Goal: Transaction & Acquisition: Purchase product/service

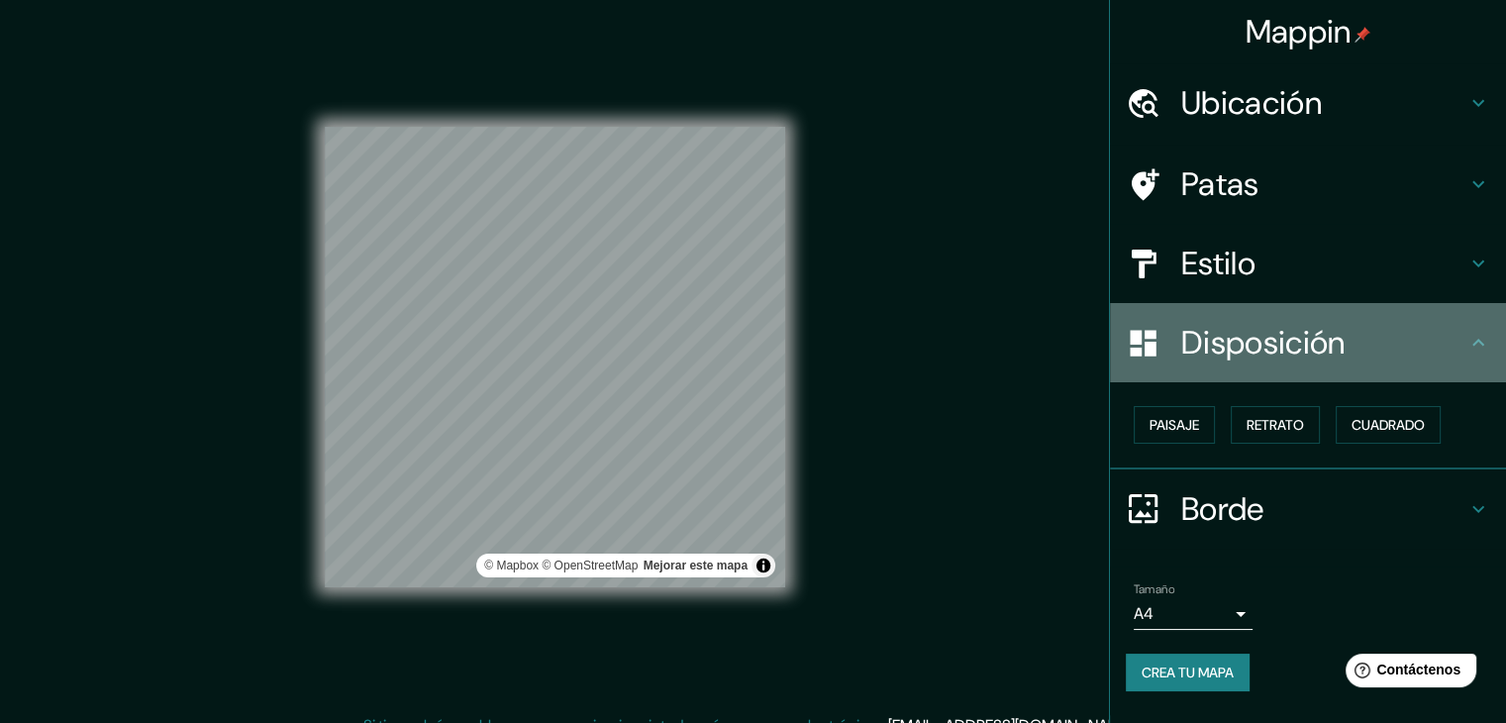
click at [1490, 338] on icon at bounding box center [1479, 343] width 24 height 24
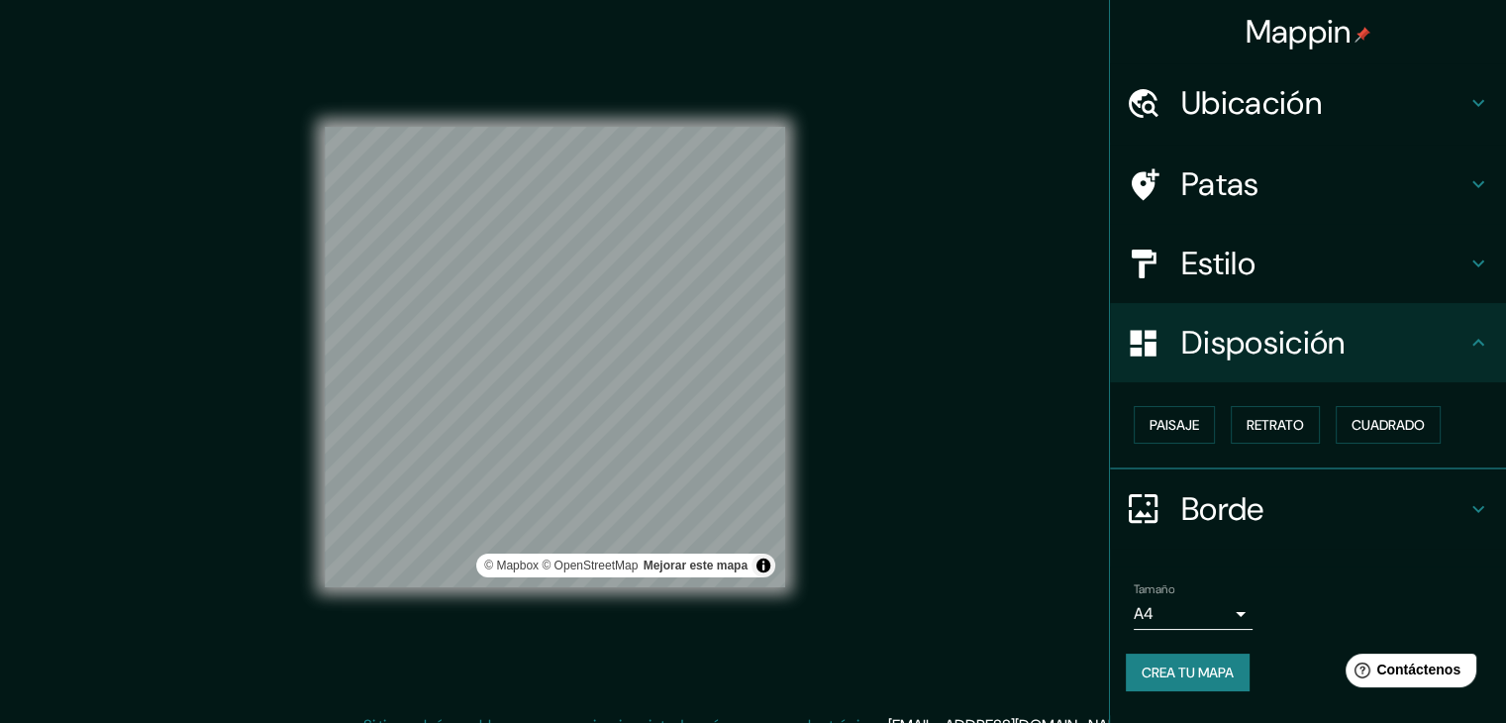
click at [1477, 511] on icon at bounding box center [1479, 509] width 24 height 24
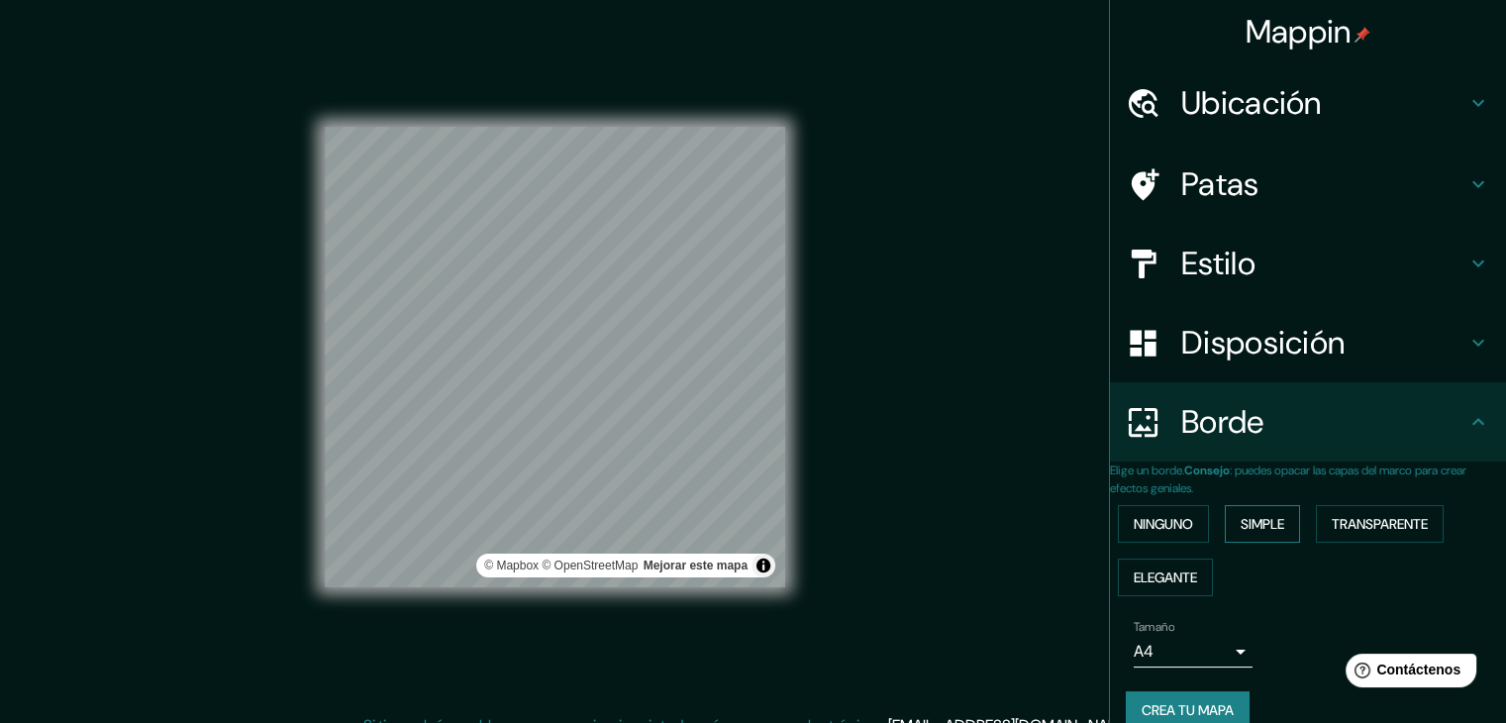
click at [1267, 528] on font "Simple" at bounding box center [1263, 524] width 44 height 18
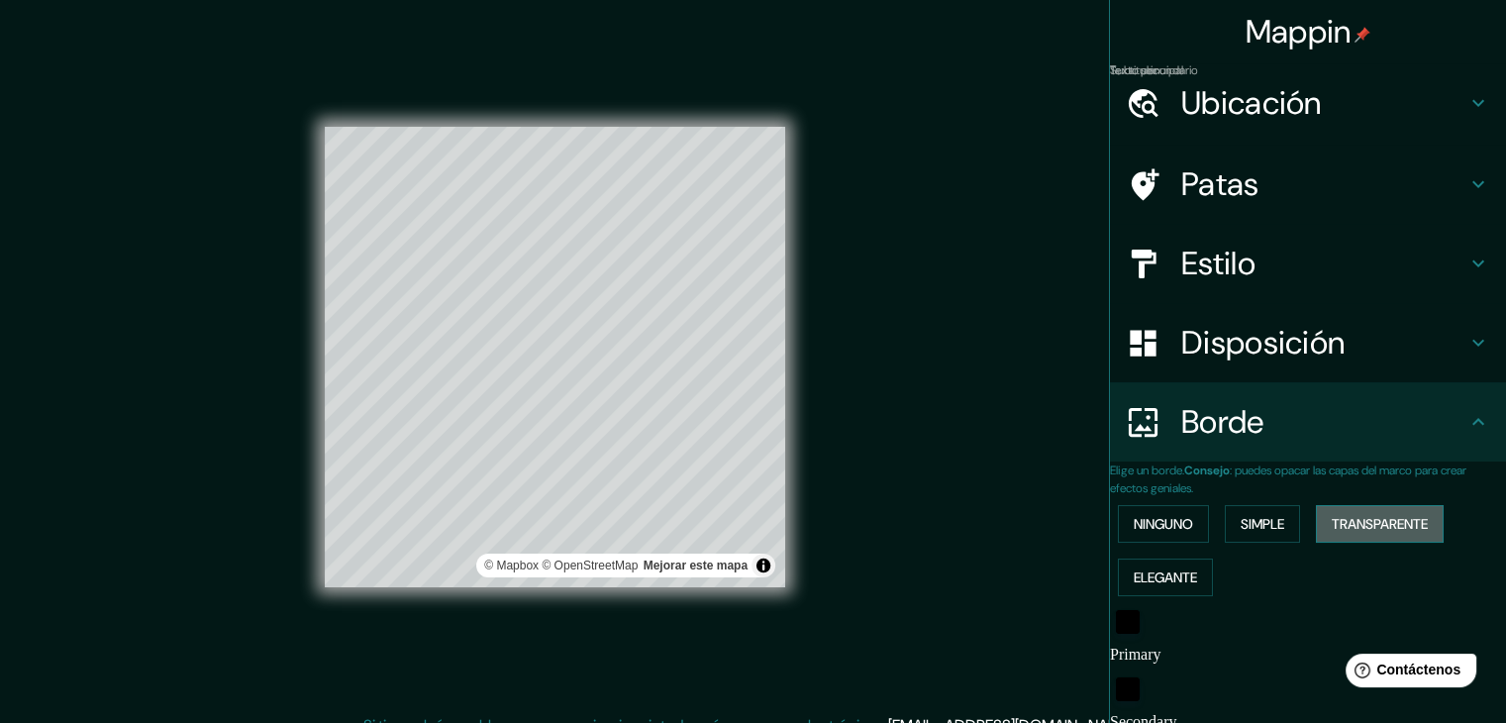
click at [1361, 527] on font "Transparente" at bounding box center [1380, 524] width 96 height 18
click at [1197, 574] on font "Elegante" at bounding box center [1165, 578] width 63 height 18
click at [1190, 526] on font "Ninguno" at bounding box center [1163, 524] width 59 height 18
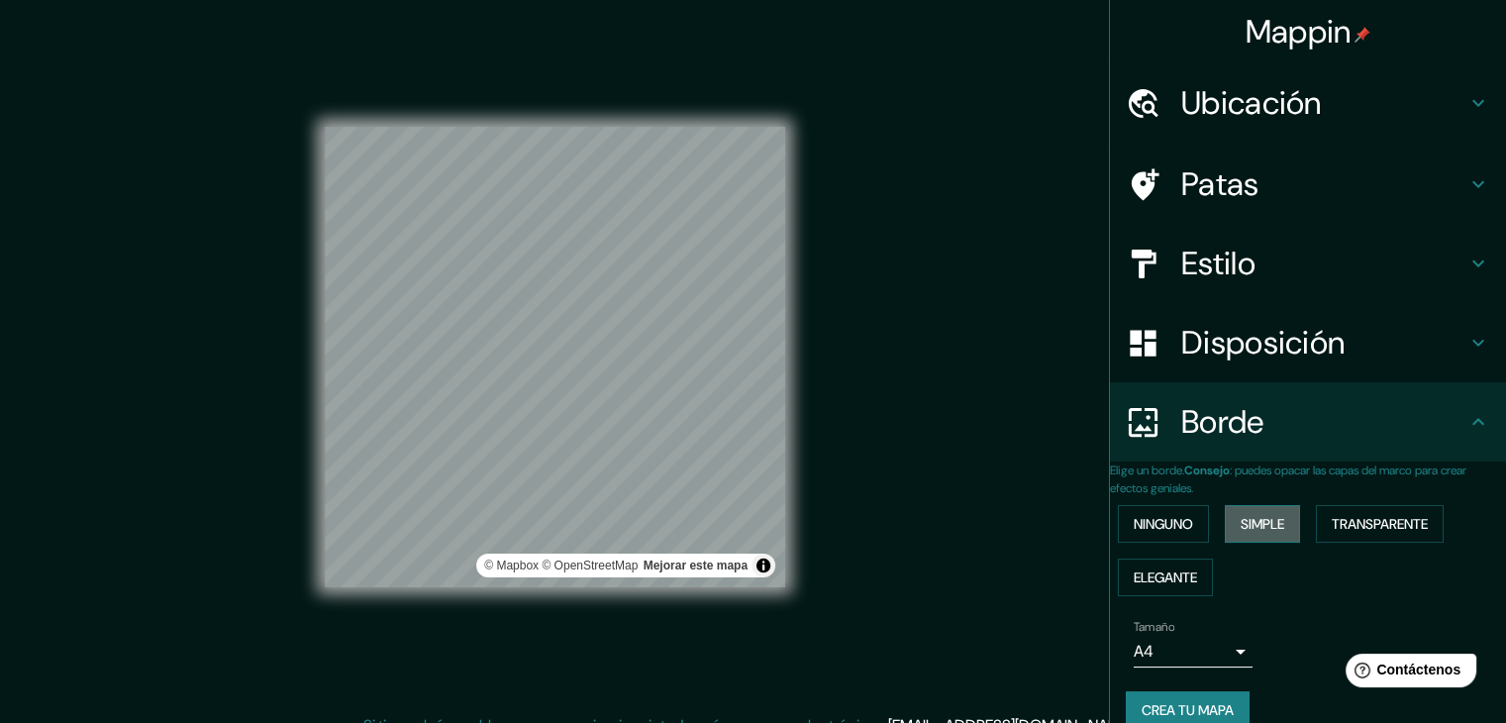
click at [1254, 524] on font "Simple" at bounding box center [1263, 524] width 44 height 18
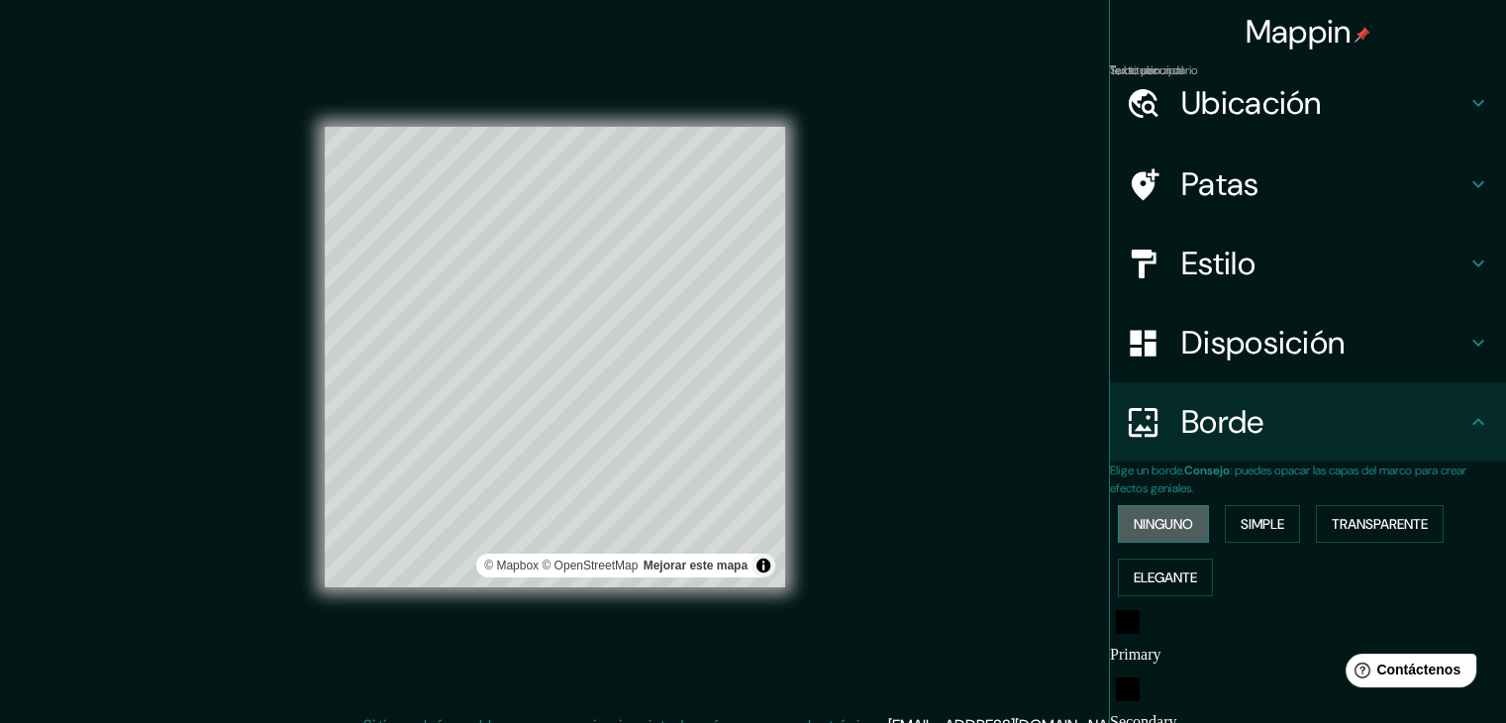
click at [1189, 525] on font "Ninguno" at bounding box center [1163, 524] width 59 height 18
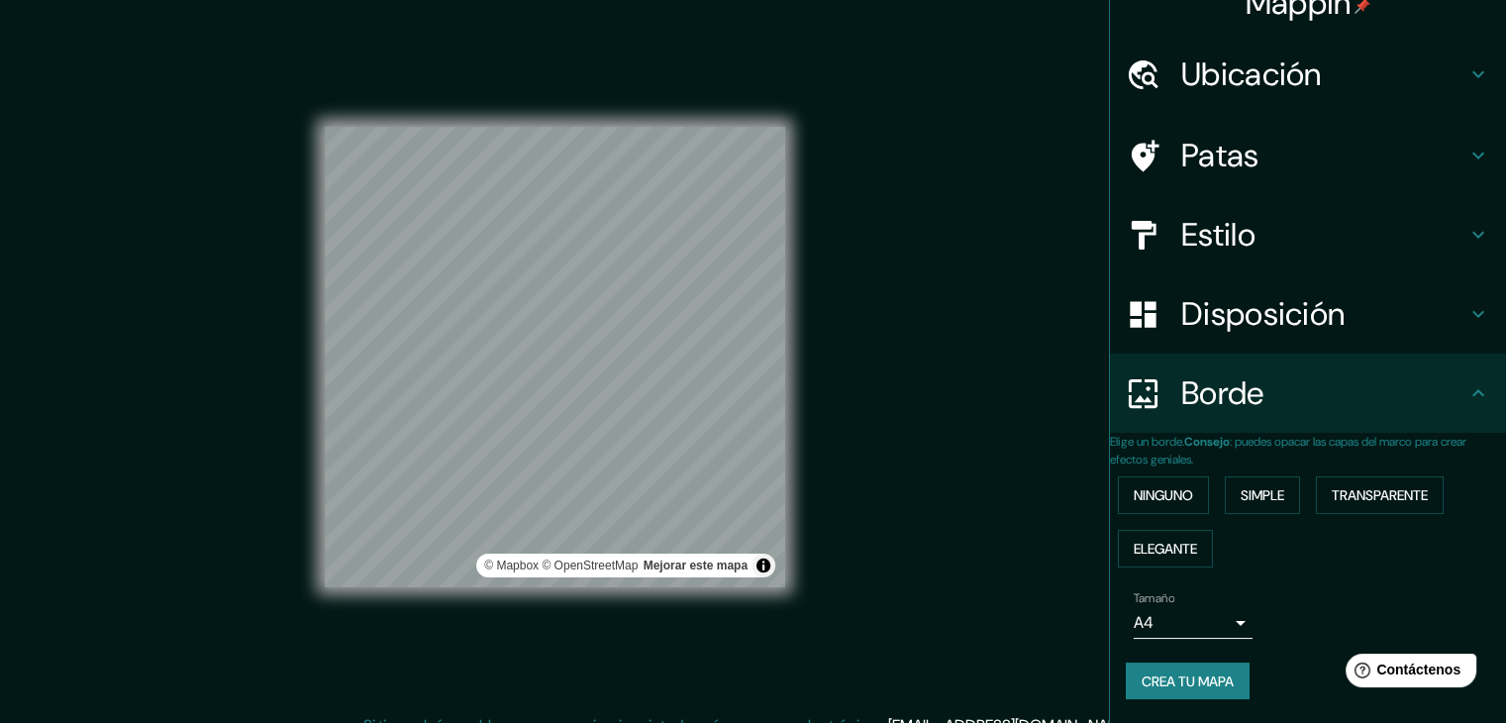
scroll to position [23, 0]
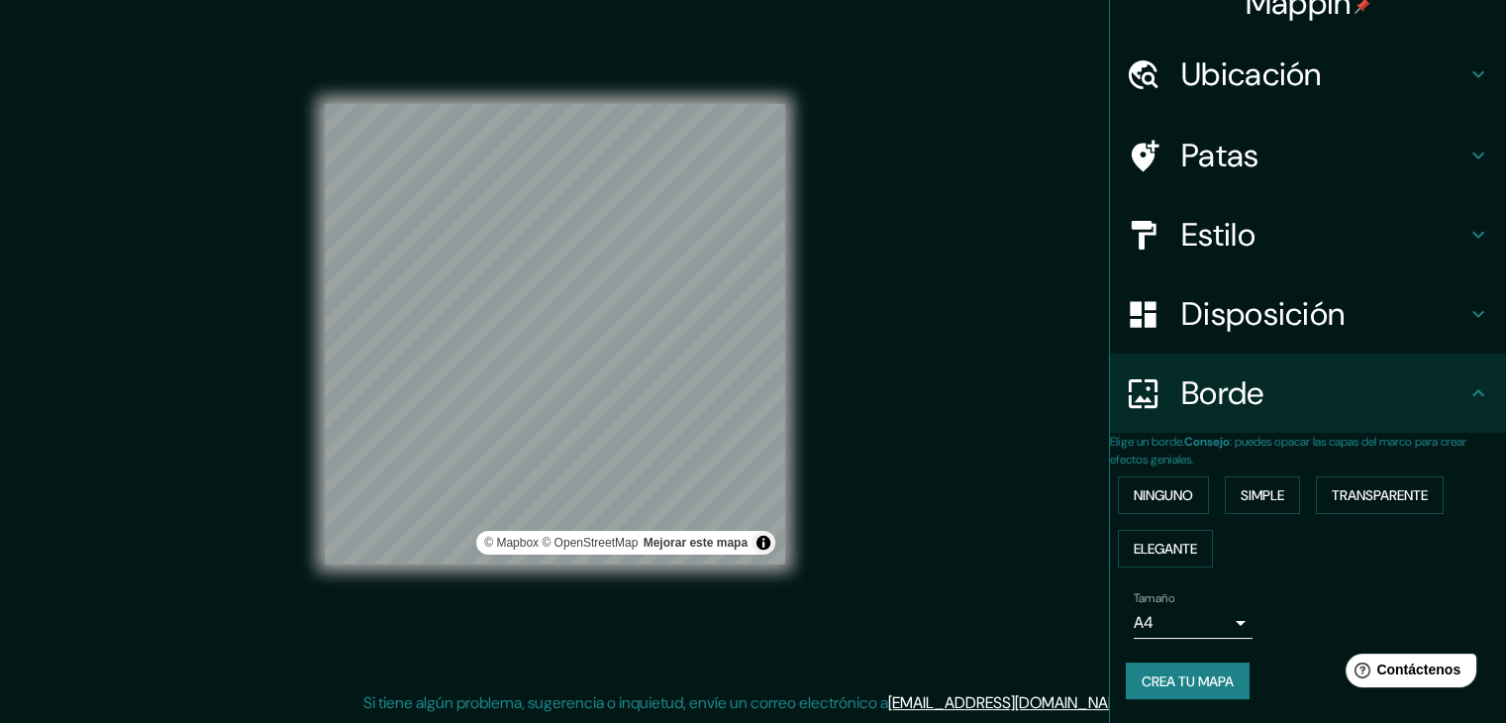
click at [1473, 153] on icon at bounding box center [1479, 156] width 12 height 7
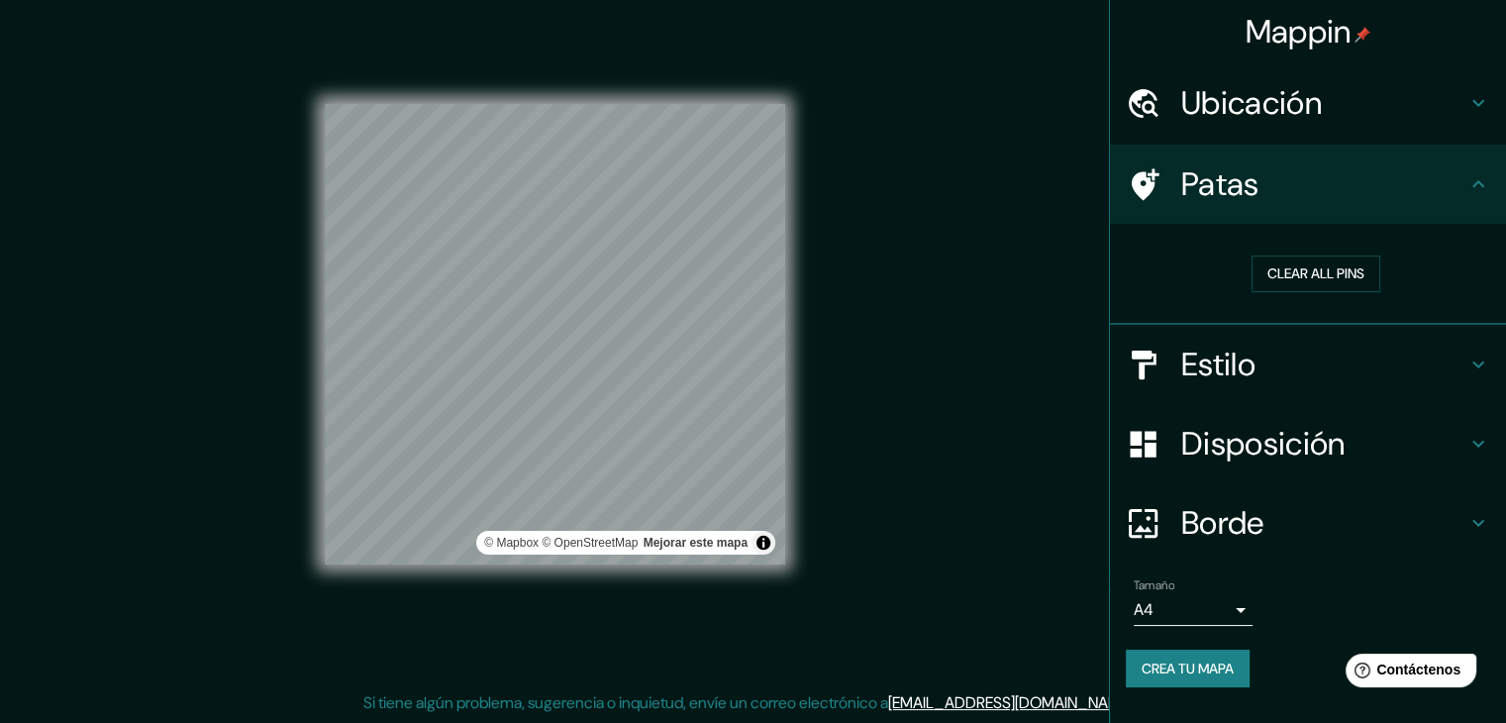
scroll to position [5, 0]
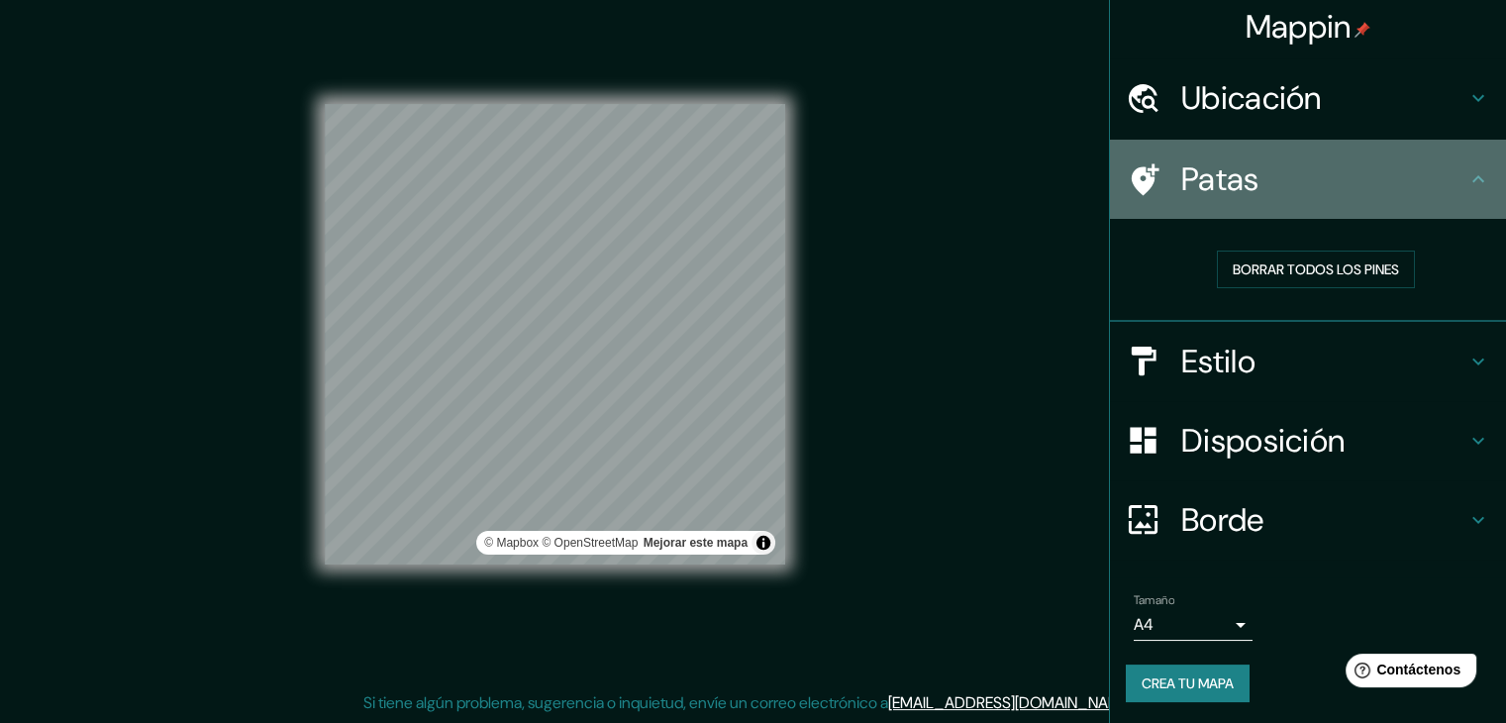
click at [1462, 144] on div "Patas" at bounding box center [1308, 179] width 396 height 79
click at [1467, 167] on icon at bounding box center [1479, 179] width 24 height 24
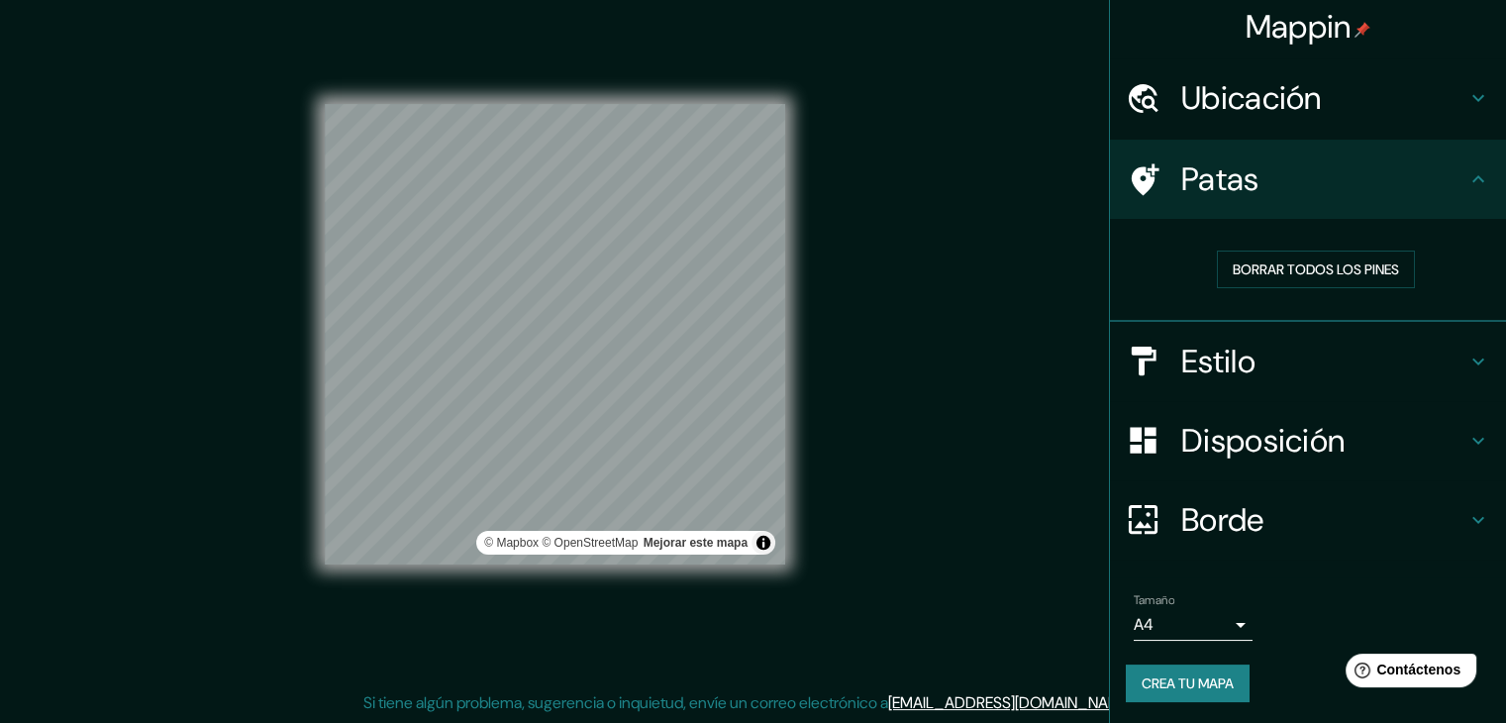
click at [1467, 171] on icon at bounding box center [1479, 179] width 24 height 24
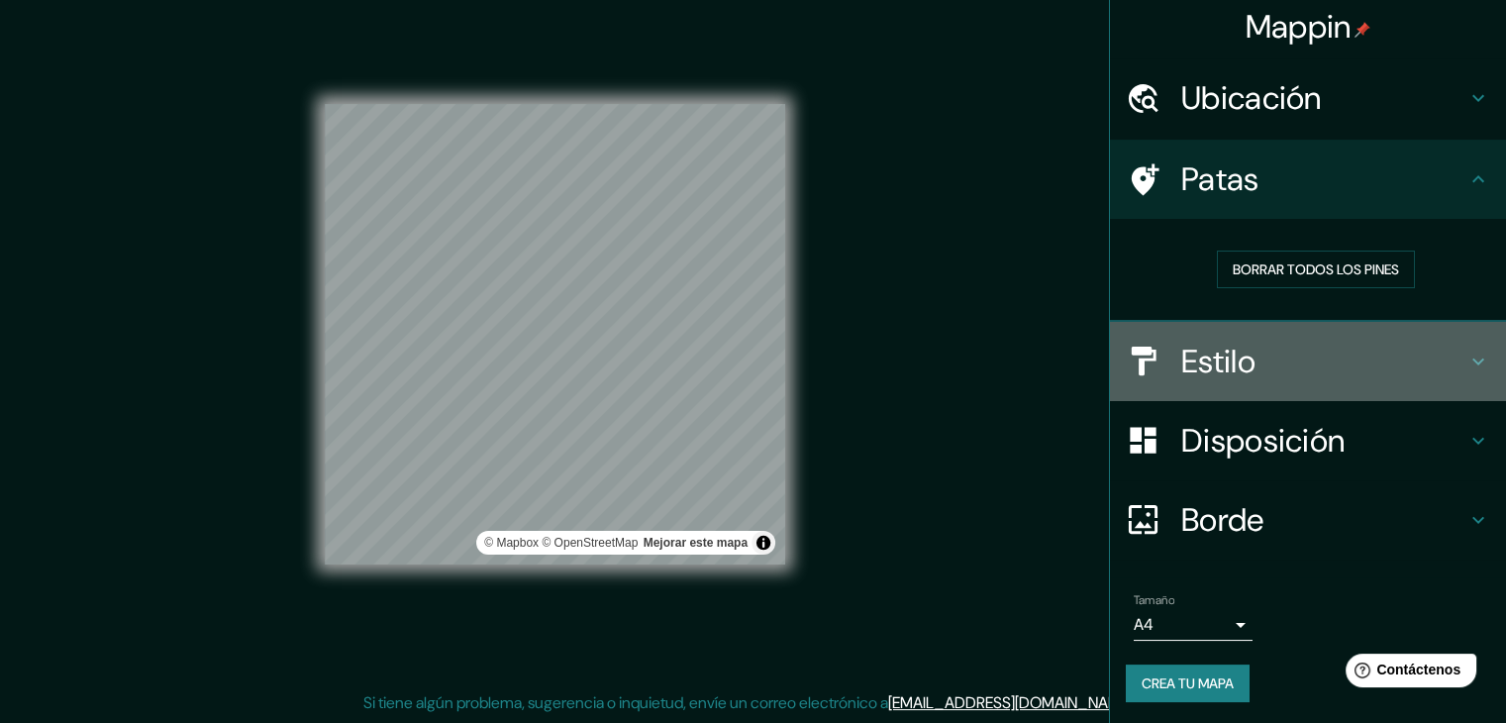
click at [1467, 366] on icon at bounding box center [1479, 362] width 24 height 24
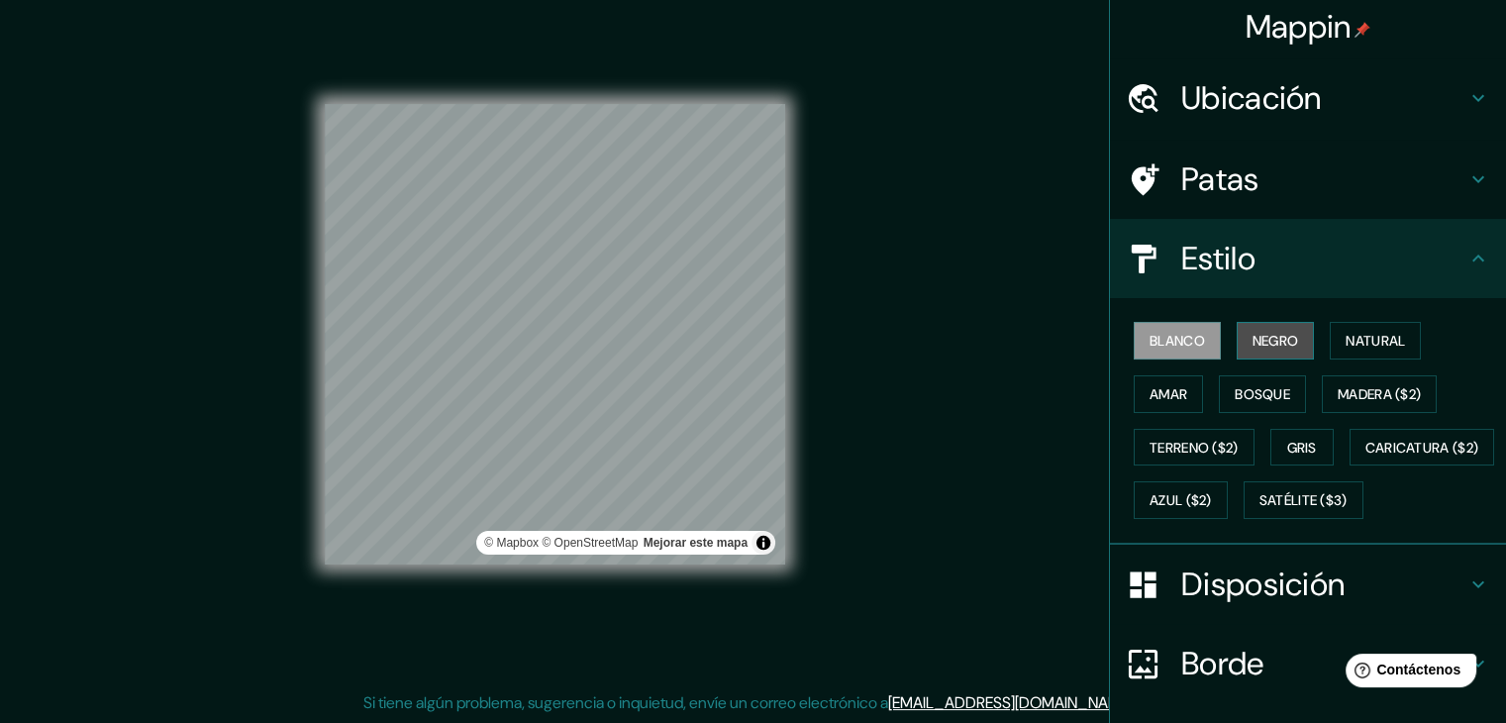
click at [1253, 328] on font "Negro" at bounding box center [1276, 341] width 47 height 26
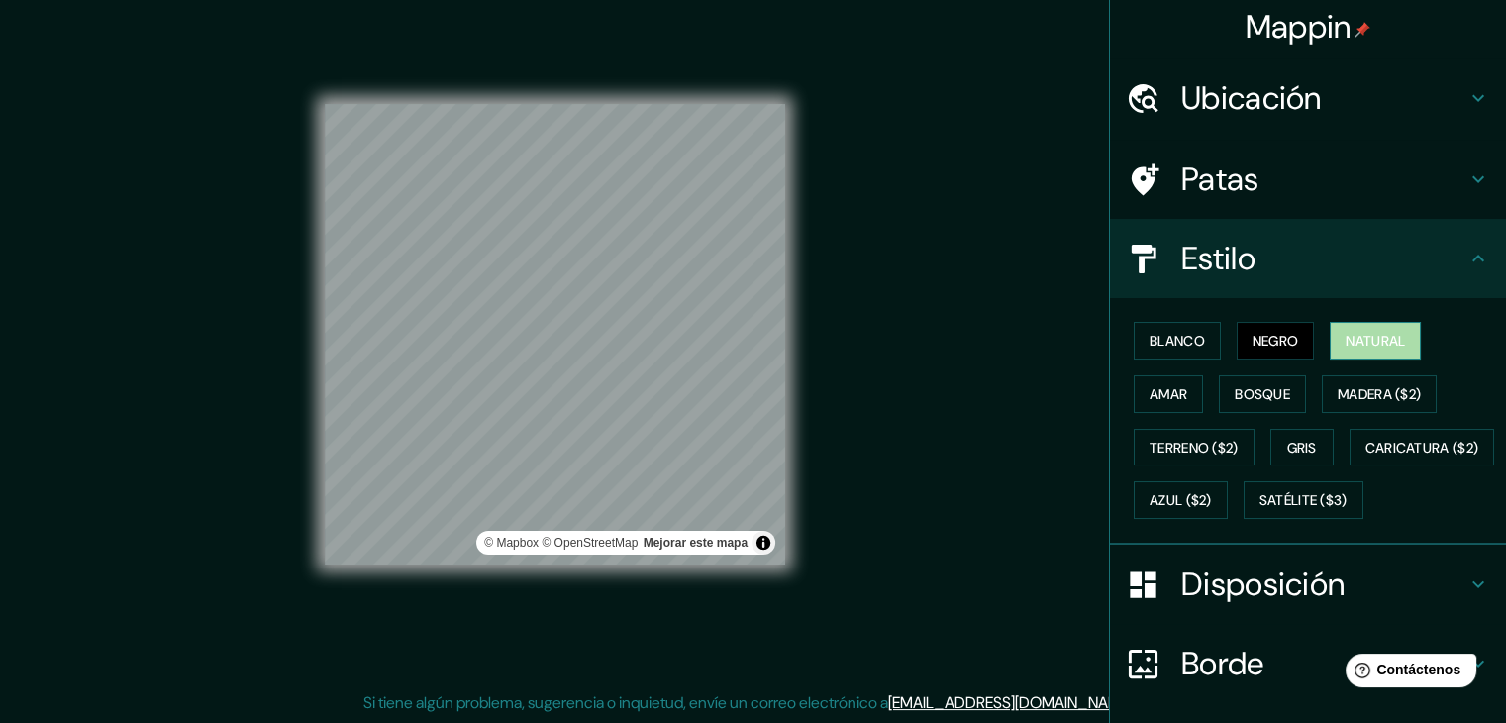
click at [1330, 341] on button "Natural" at bounding box center [1375, 341] width 91 height 38
click at [1173, 385] on font "Amar" at bounding box center [1169, 394] width 38 height 18
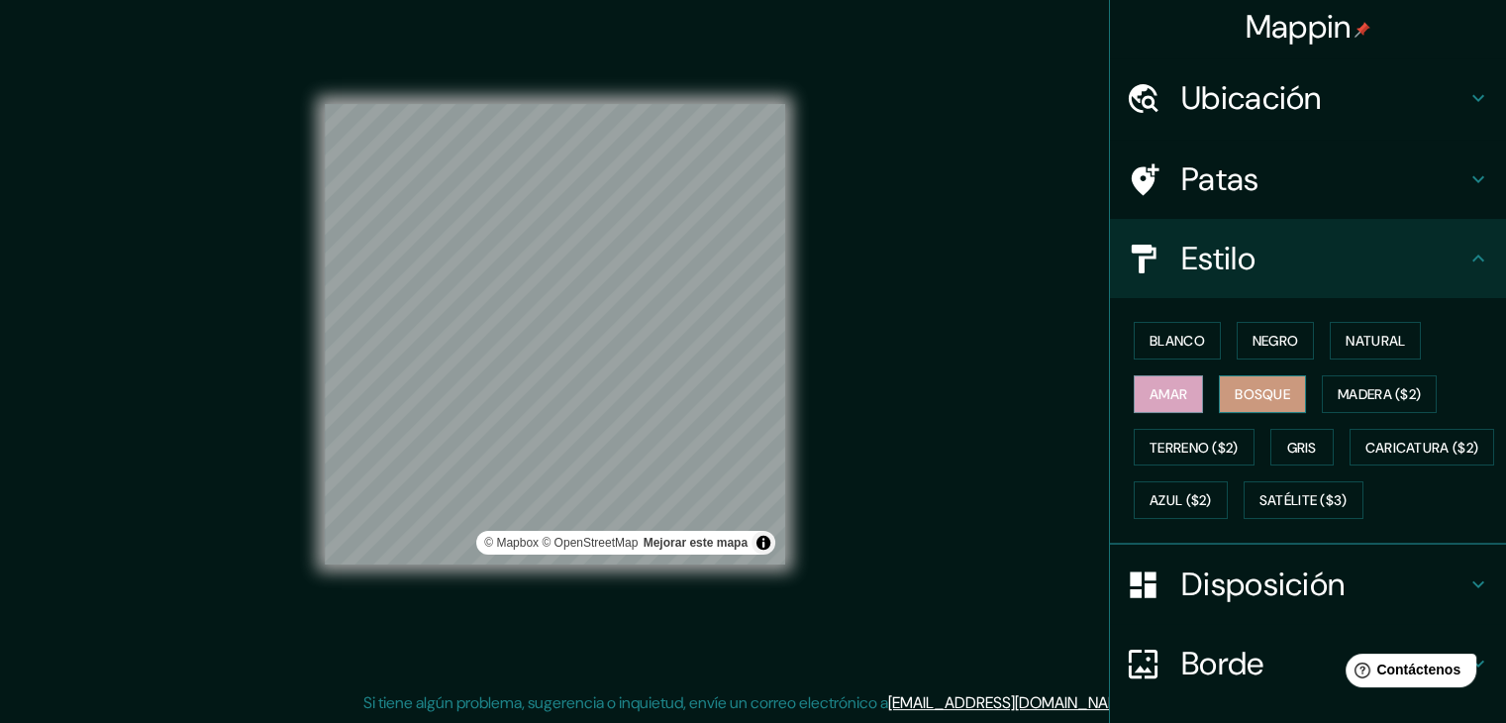
click at [1235, 387] on font "Bosque" at bounding box center [1262, 394] width 55 height 18
click at [1178, 348] on font "Blanco" at bounding box center [1177, 341] width 55 height 18
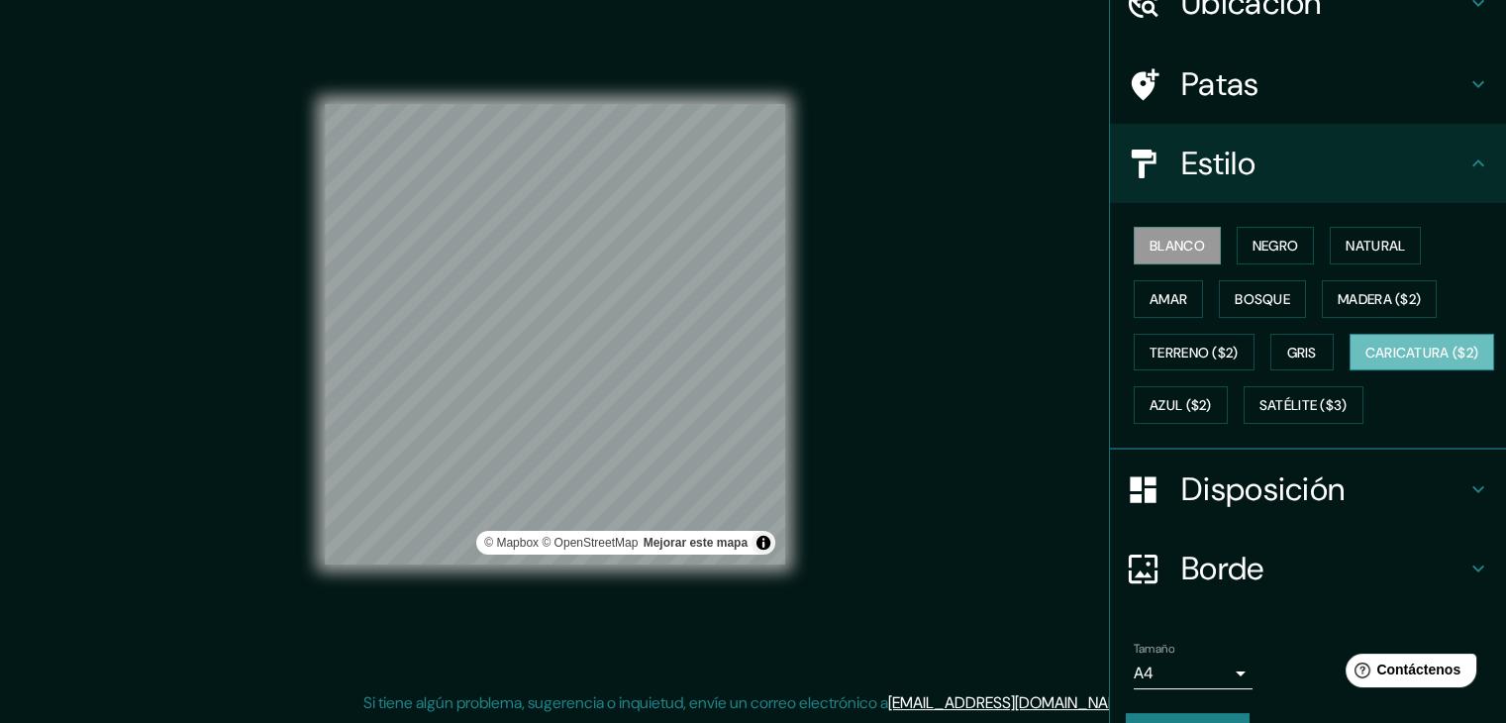
scroll to position [200, 0]
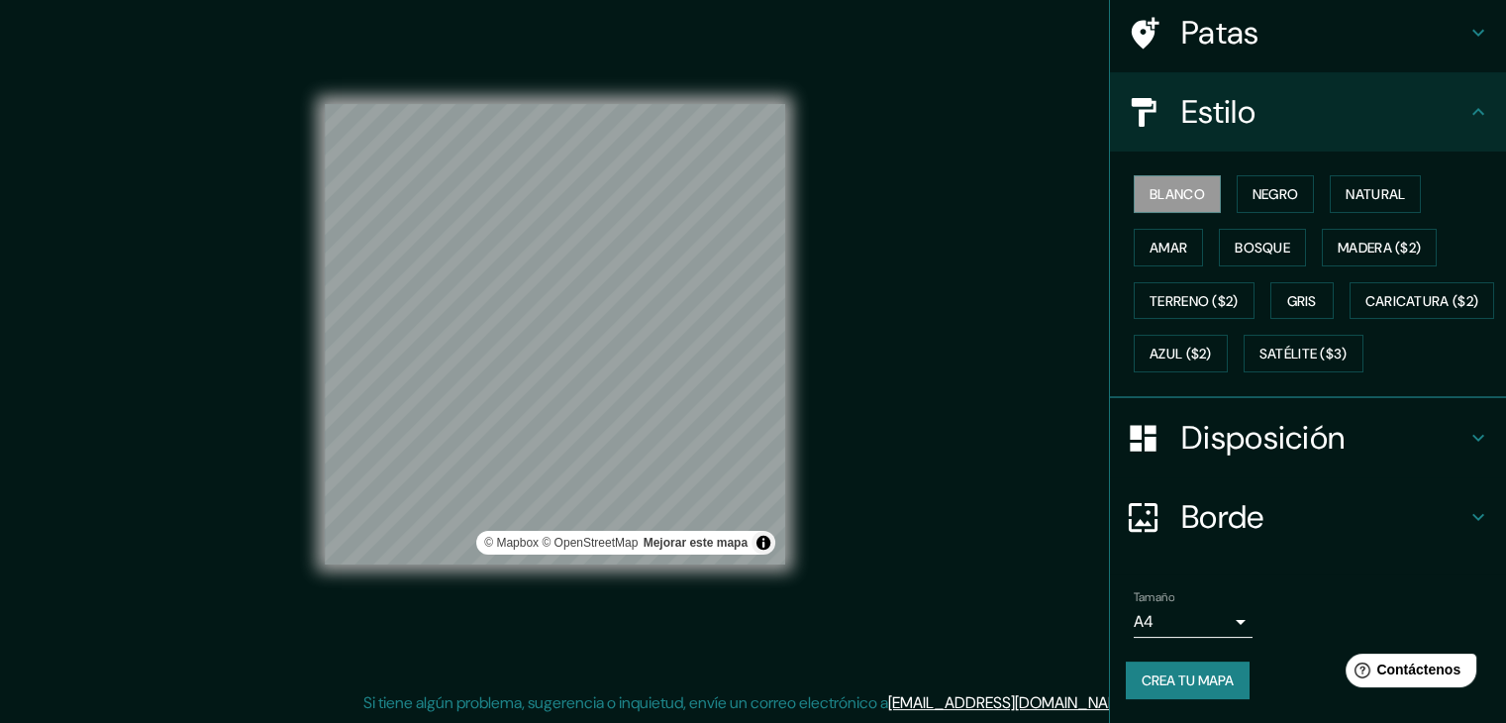
click at [1186, 686] on font "Crea tu mapa" at bounding box center [1188, 681] width 92 height 18
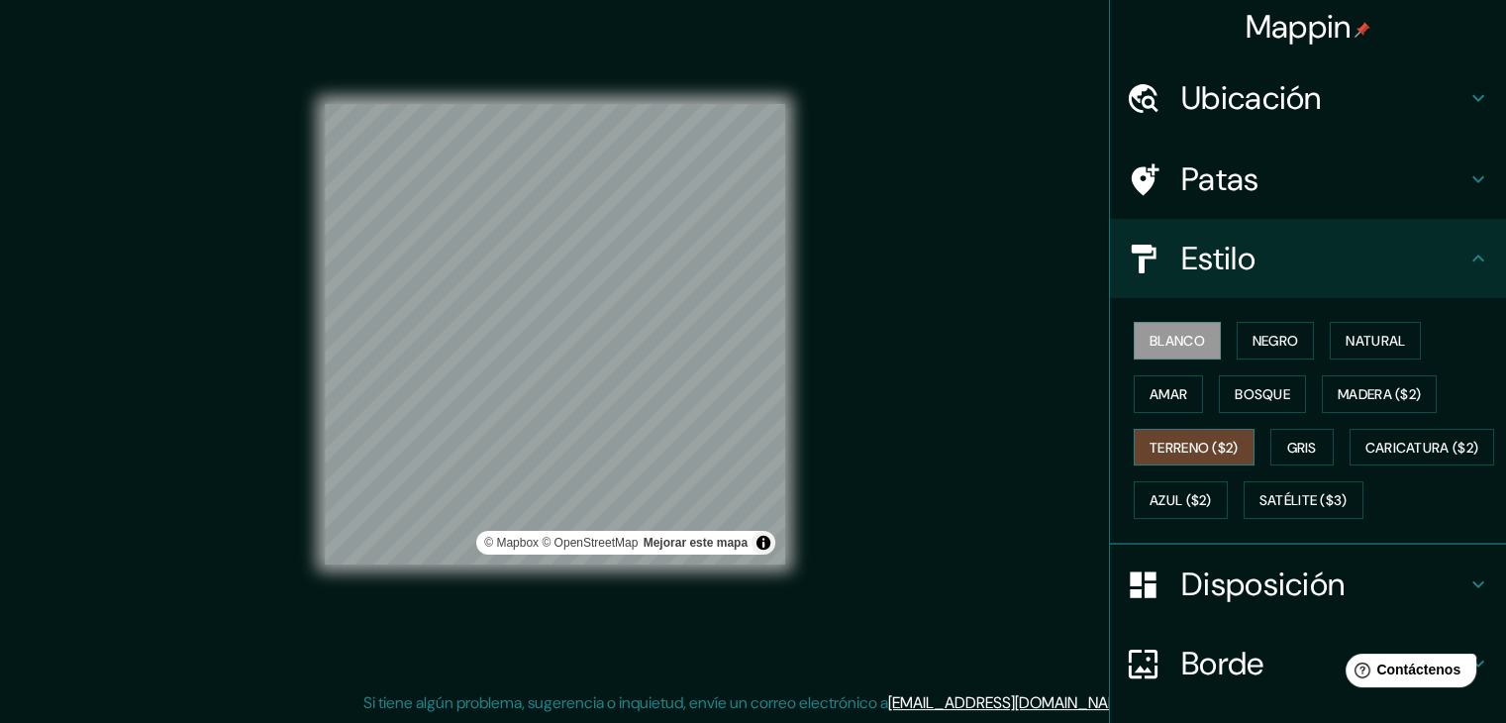
scroll to position [2, 0]
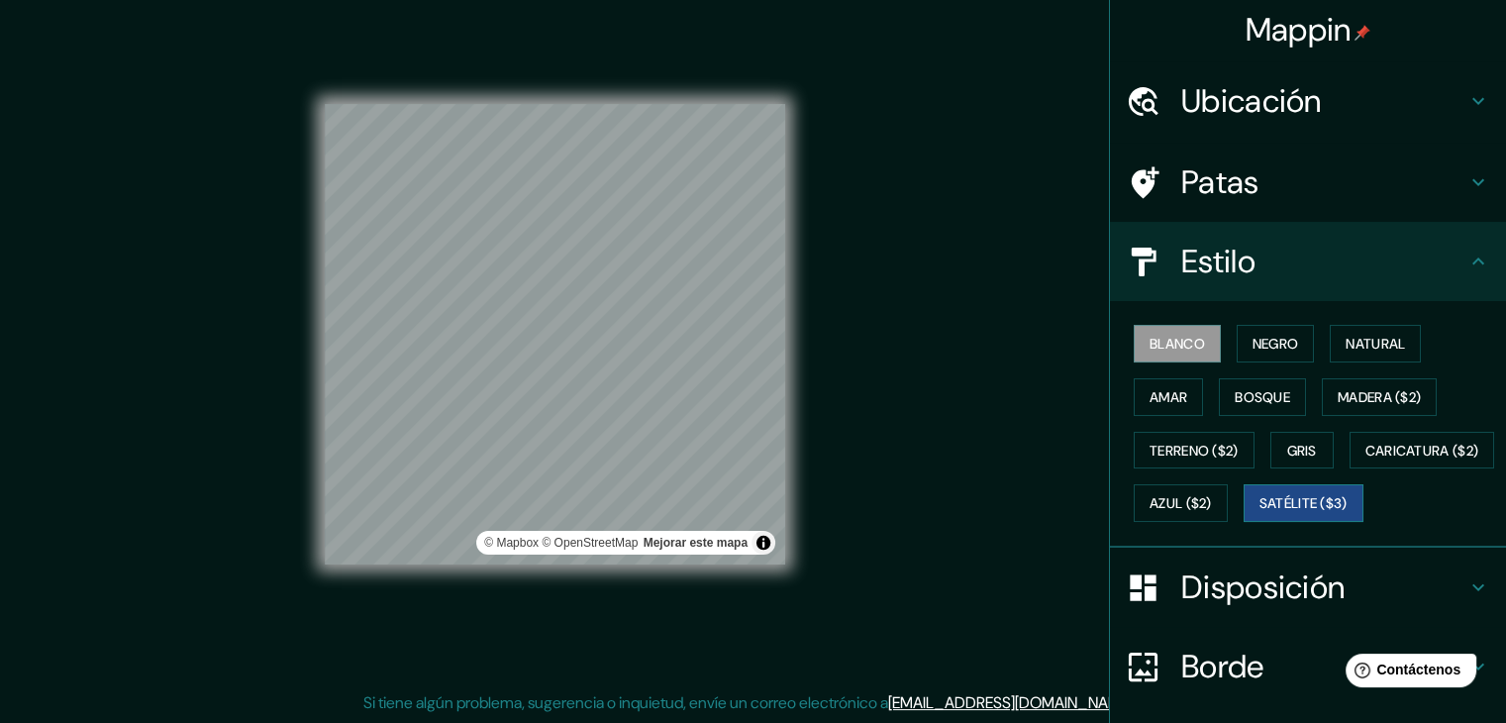
click at [1260, 513] on font "Satélite ($3)" at bounding box center [1304, 504] width 88 height 18
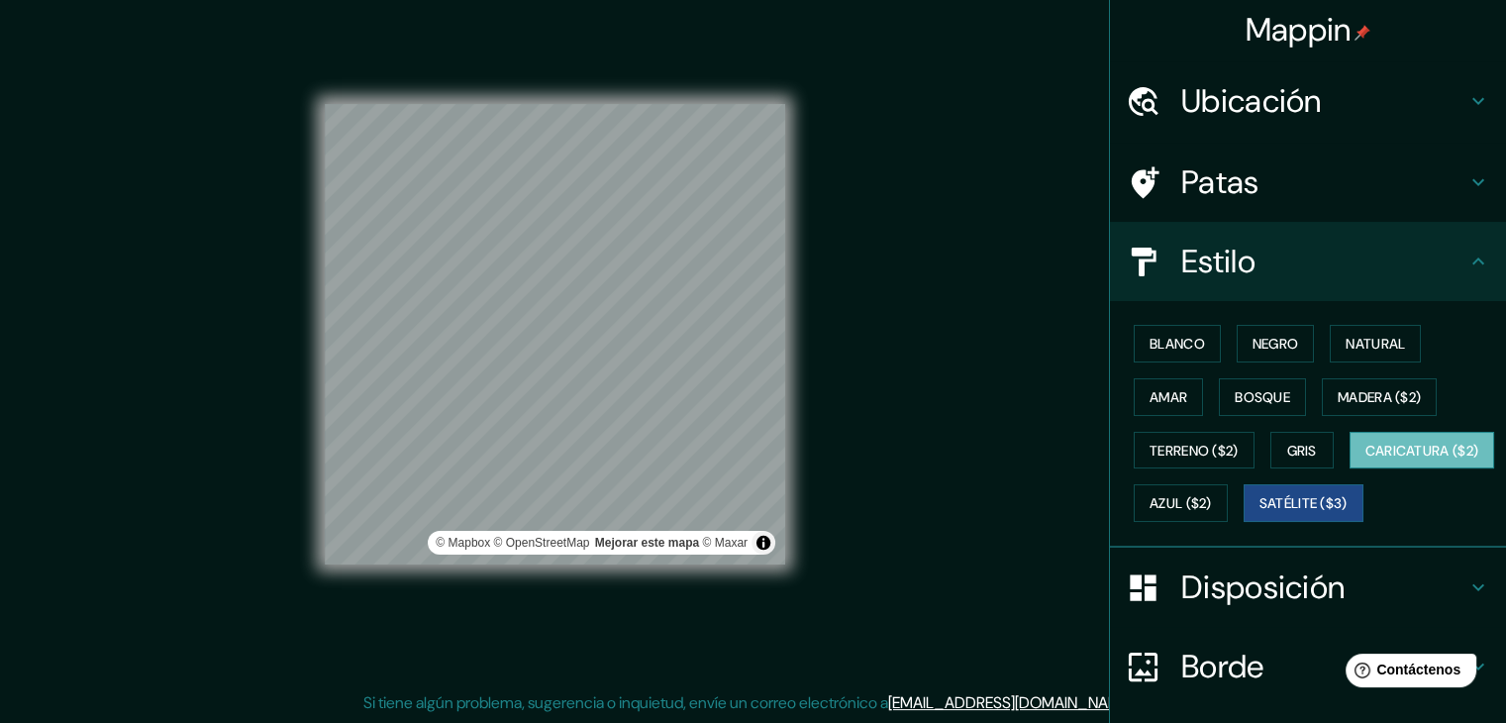
click at [1366, 464] on font "Caricatura ($2)" at bounding box center [1423, 451] width 114 height 26
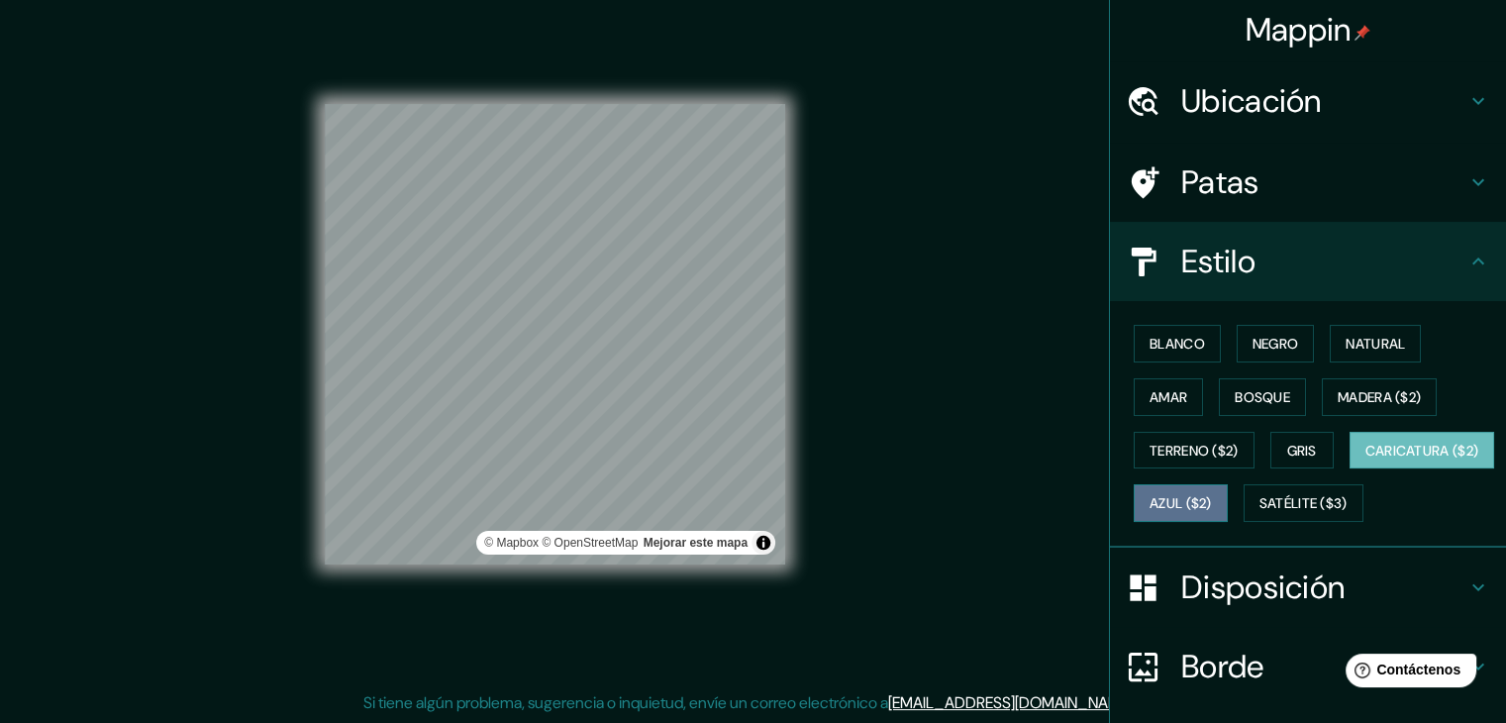
click at [1212, 496] on font "Azul ($2)" at bounding box center [1181, 504] width 62 height 18
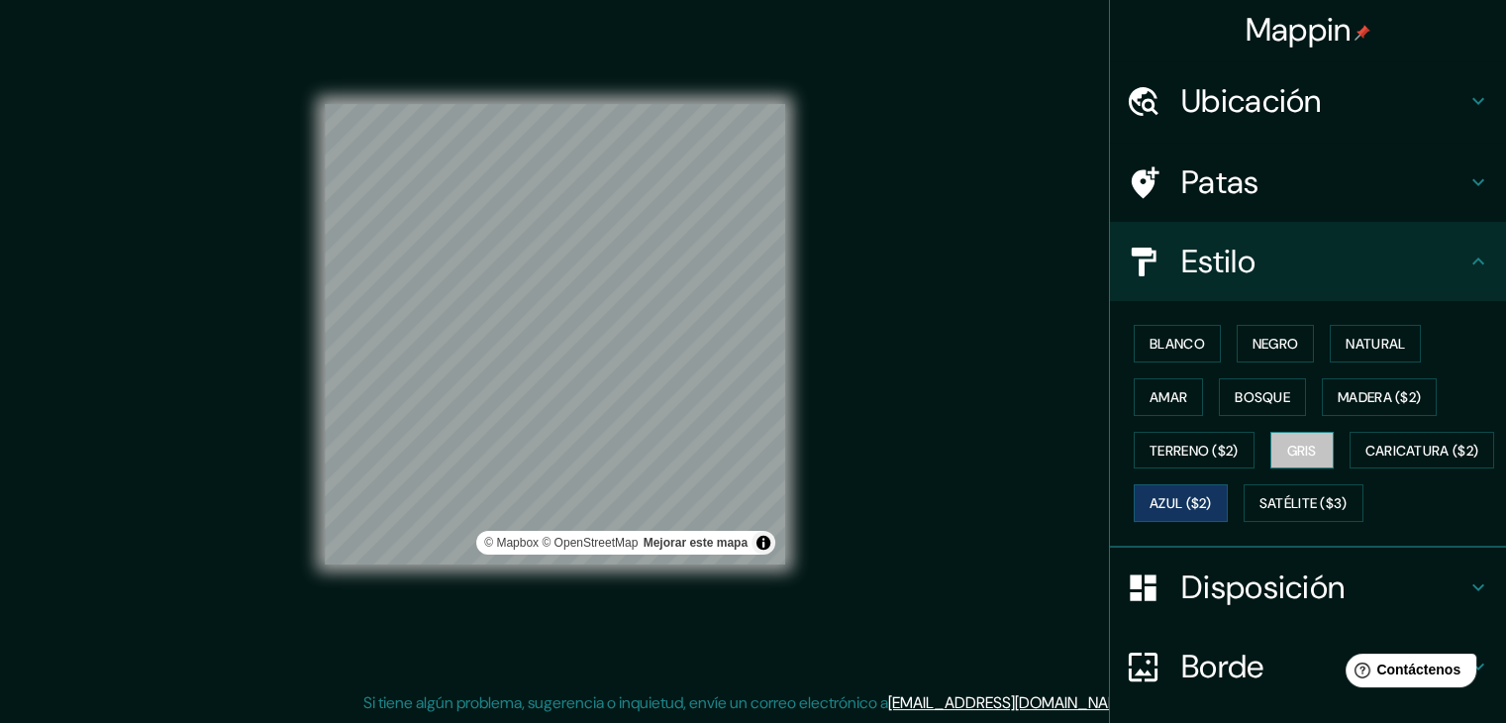
click at [1299, 456] on font "Gris" at bounding box center [1303, 451] width 30 height 18
